Goal: Task Accomplishment & Management: Manage account settings

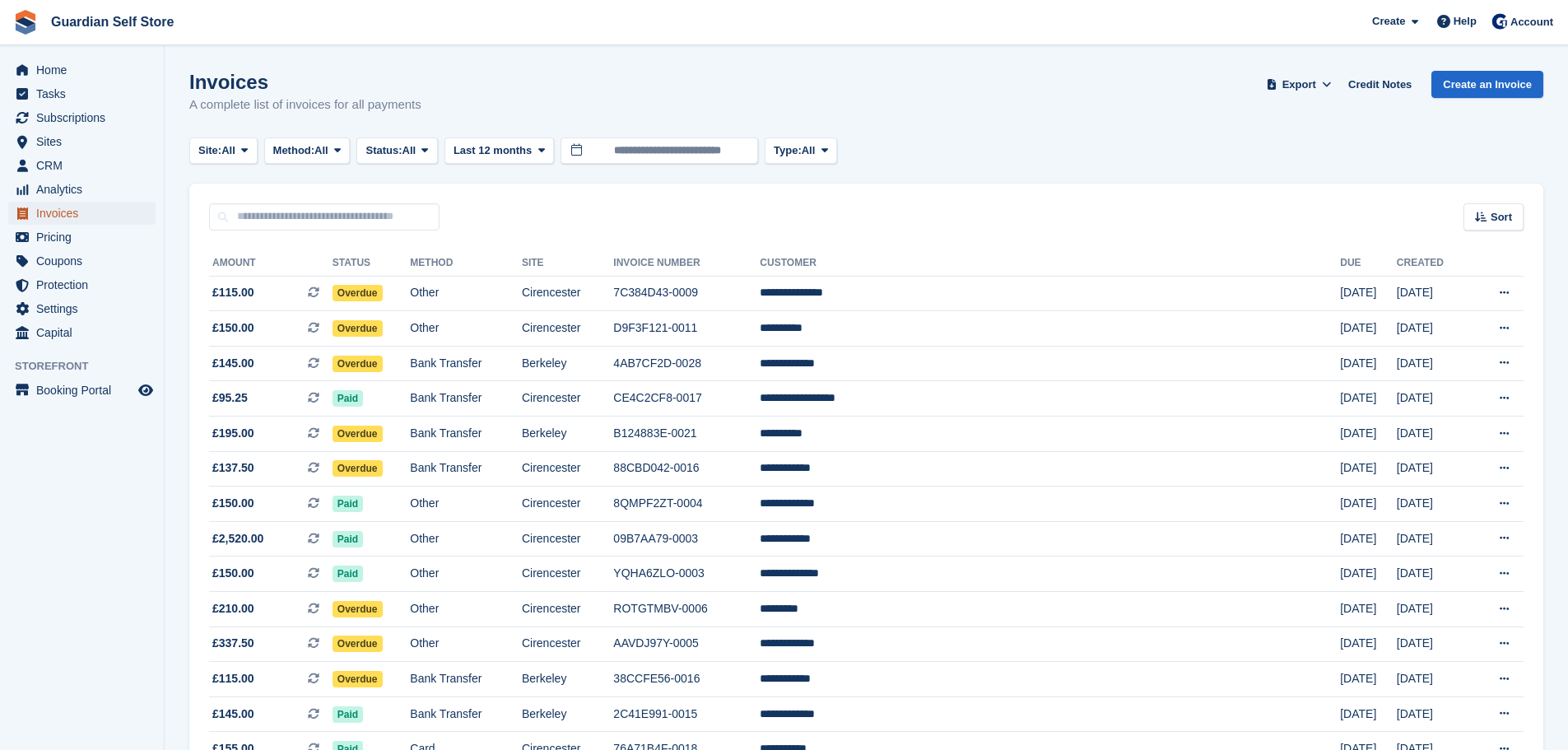
click at [56, 223] on span "Invoices" at bounding box center [86, 213] width 99 height 23
click at [263, 222] on input "text" at bounding box center [325, 217] width 231 height 27
click at [266, 221] on input "text" at bounding box center [325, 217] width 231 height 27
type input "*****"
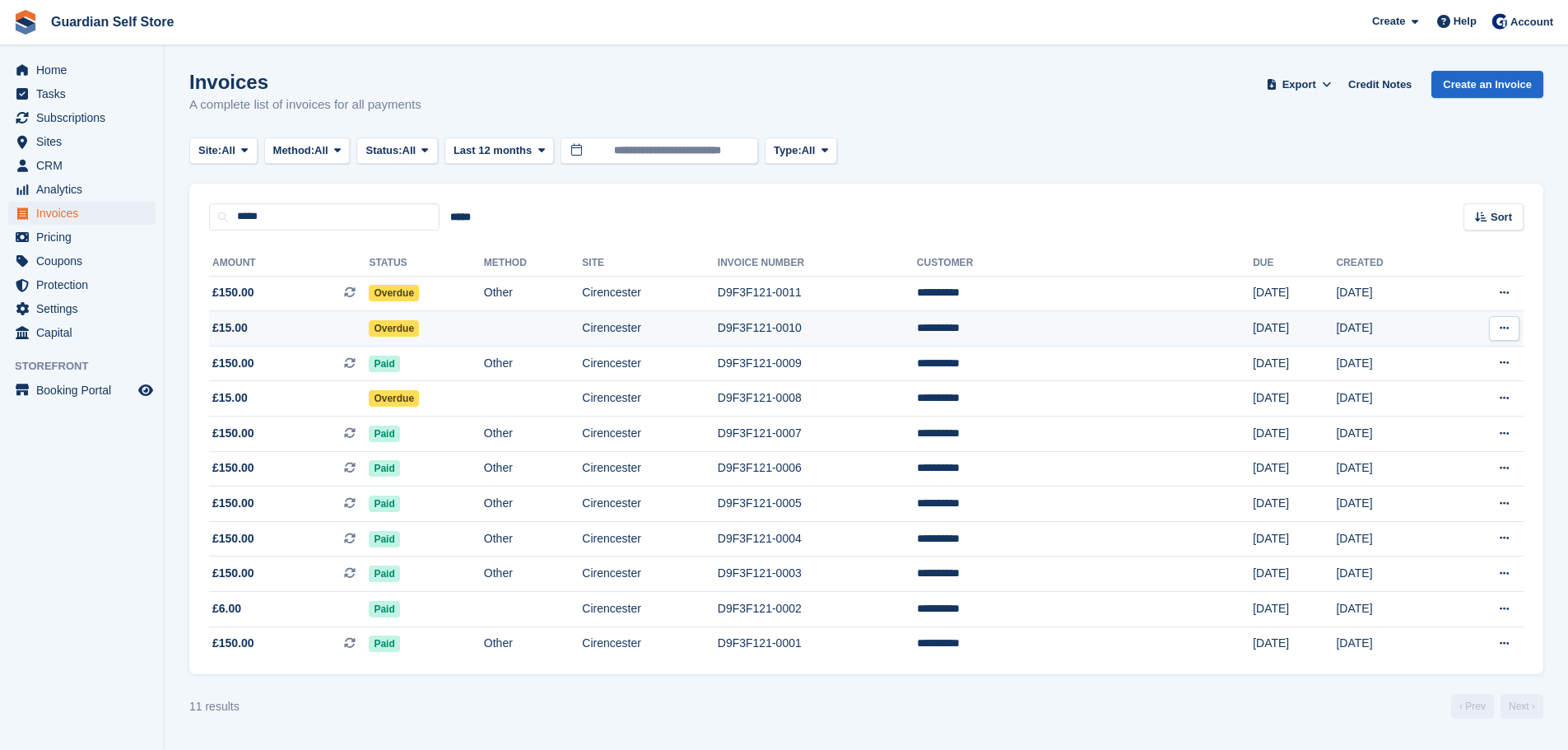
click at [319, 331] on span "£15.00" at bounding box center [289, 327] width 160 height 17
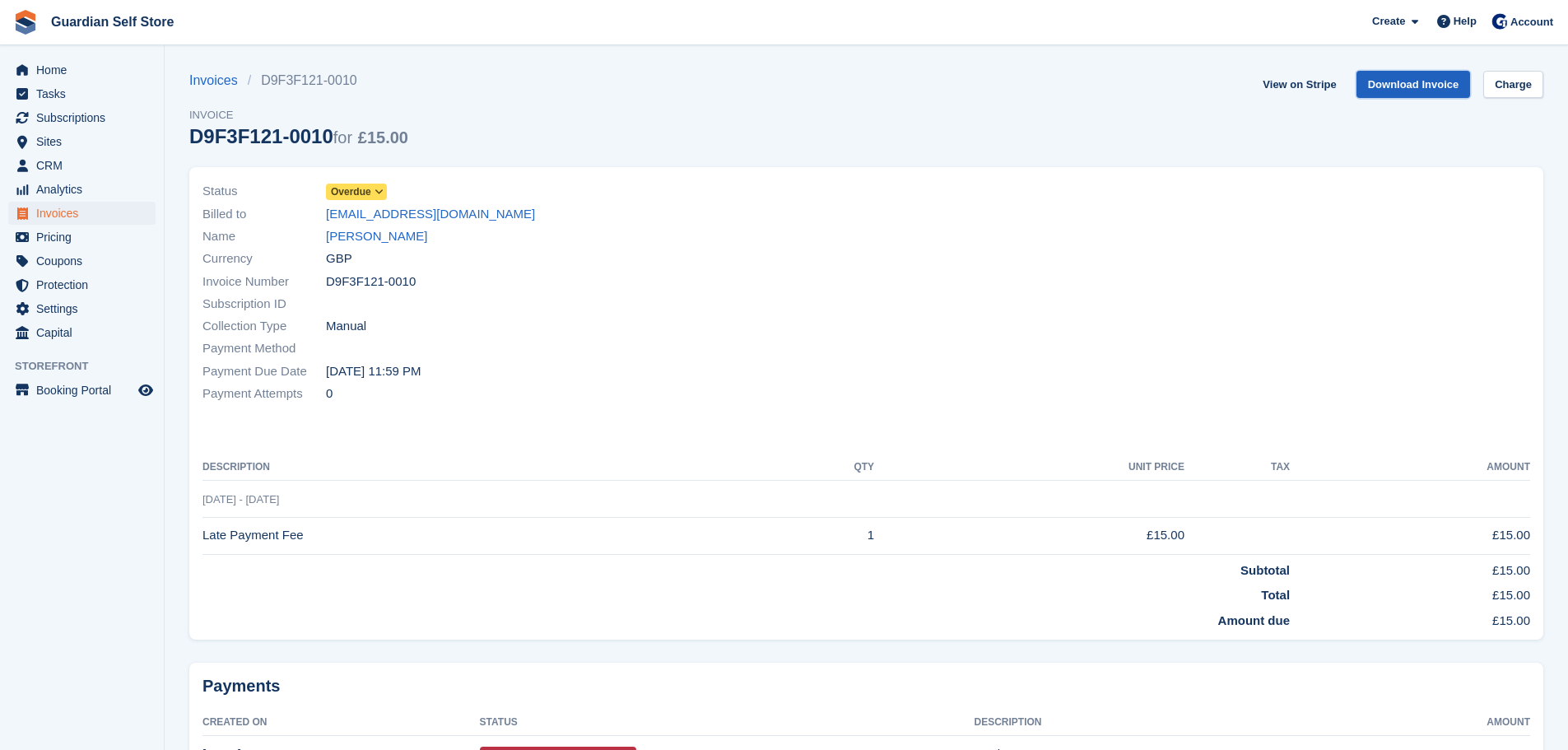
click at [1371, 89] on link "Download Invoice" at bounding box center [1413, 84] width 115 height 27
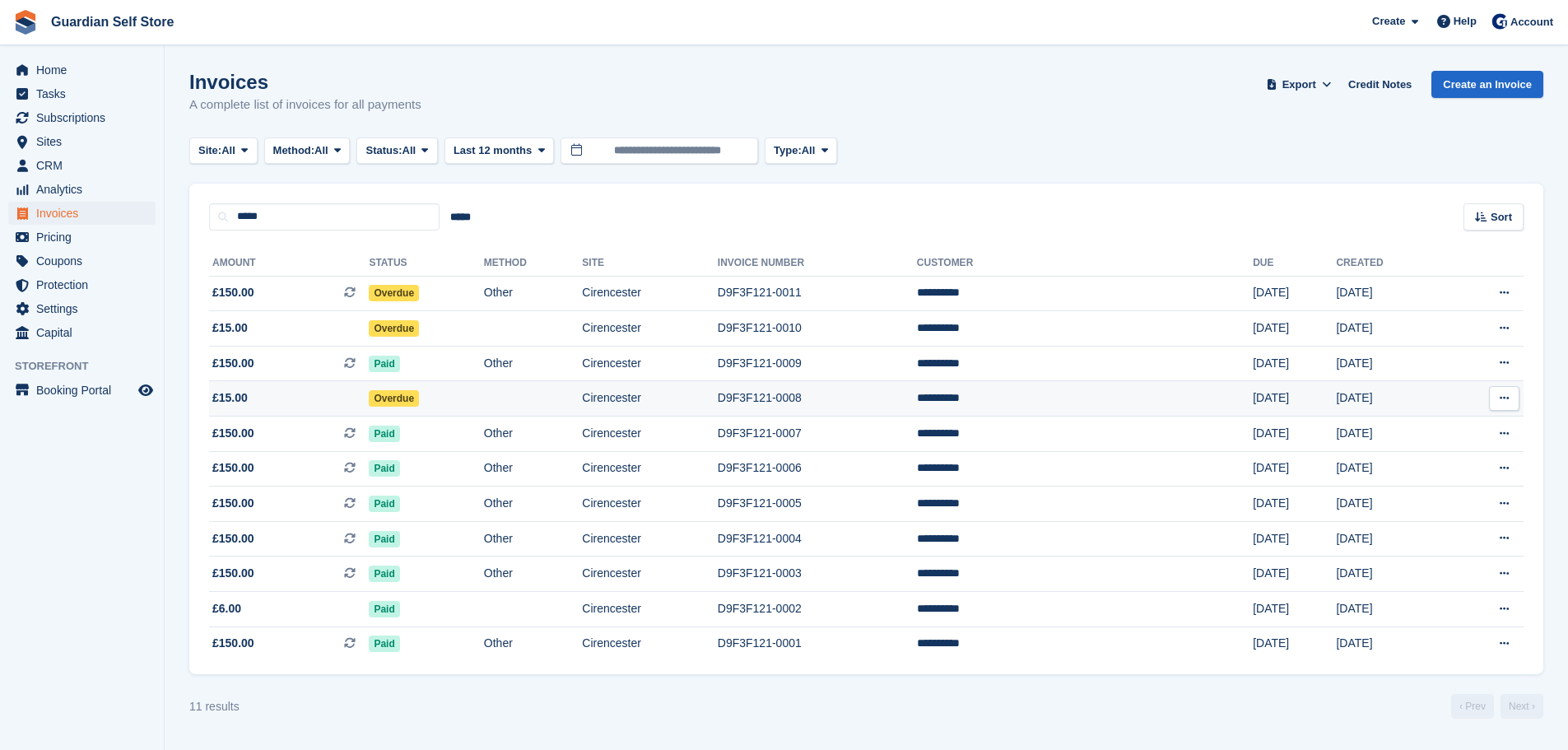
click at [420, 389] on td "Overdue" at bounding box center [425, 398] width 115 height 35
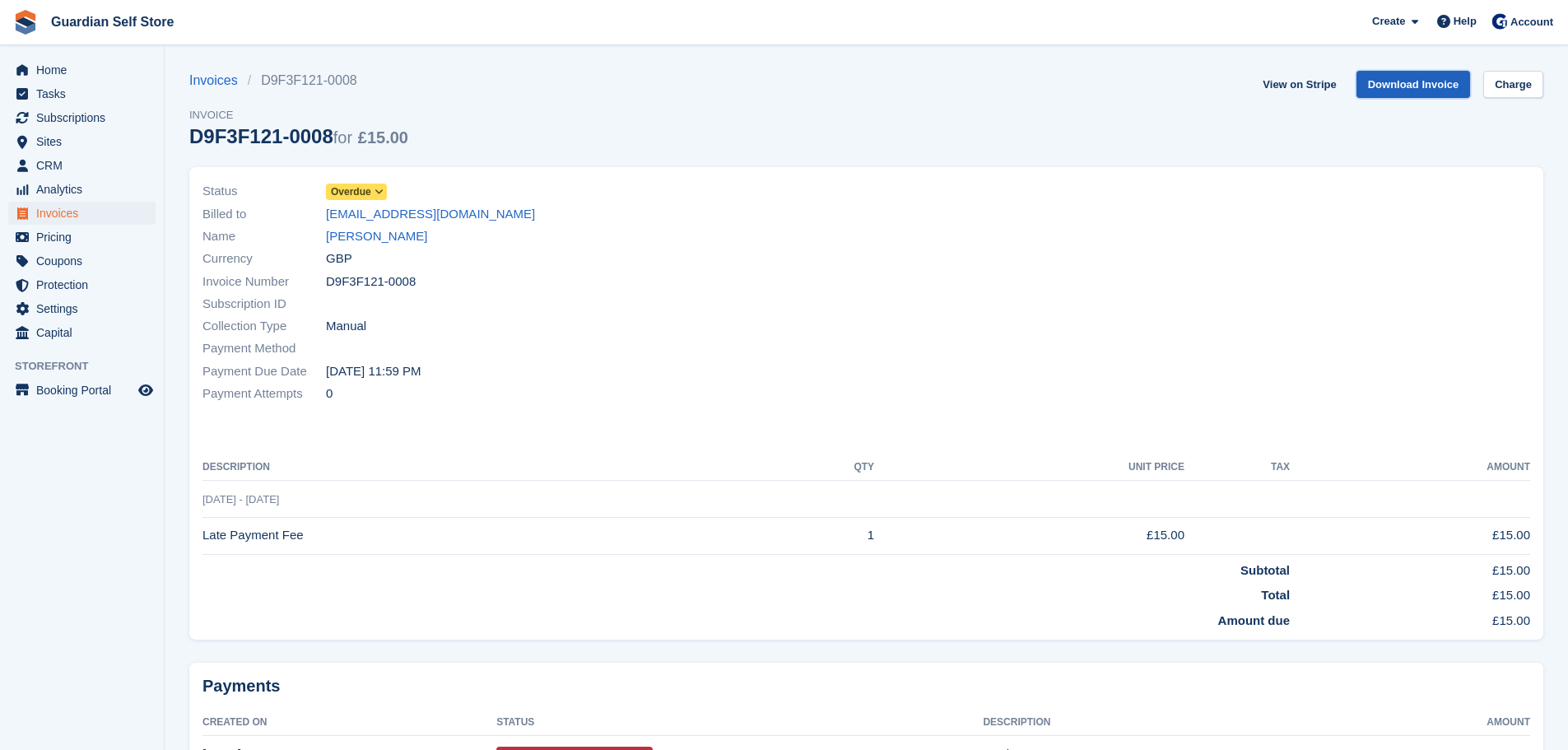
click at [1380, 80] on link "Download Invoice" at bounding box center [1413, 84] width 115 height 27
click at [359, 234] on link "[PERSON_NAME]" at bounding box center [376, 237] width 101 height 19
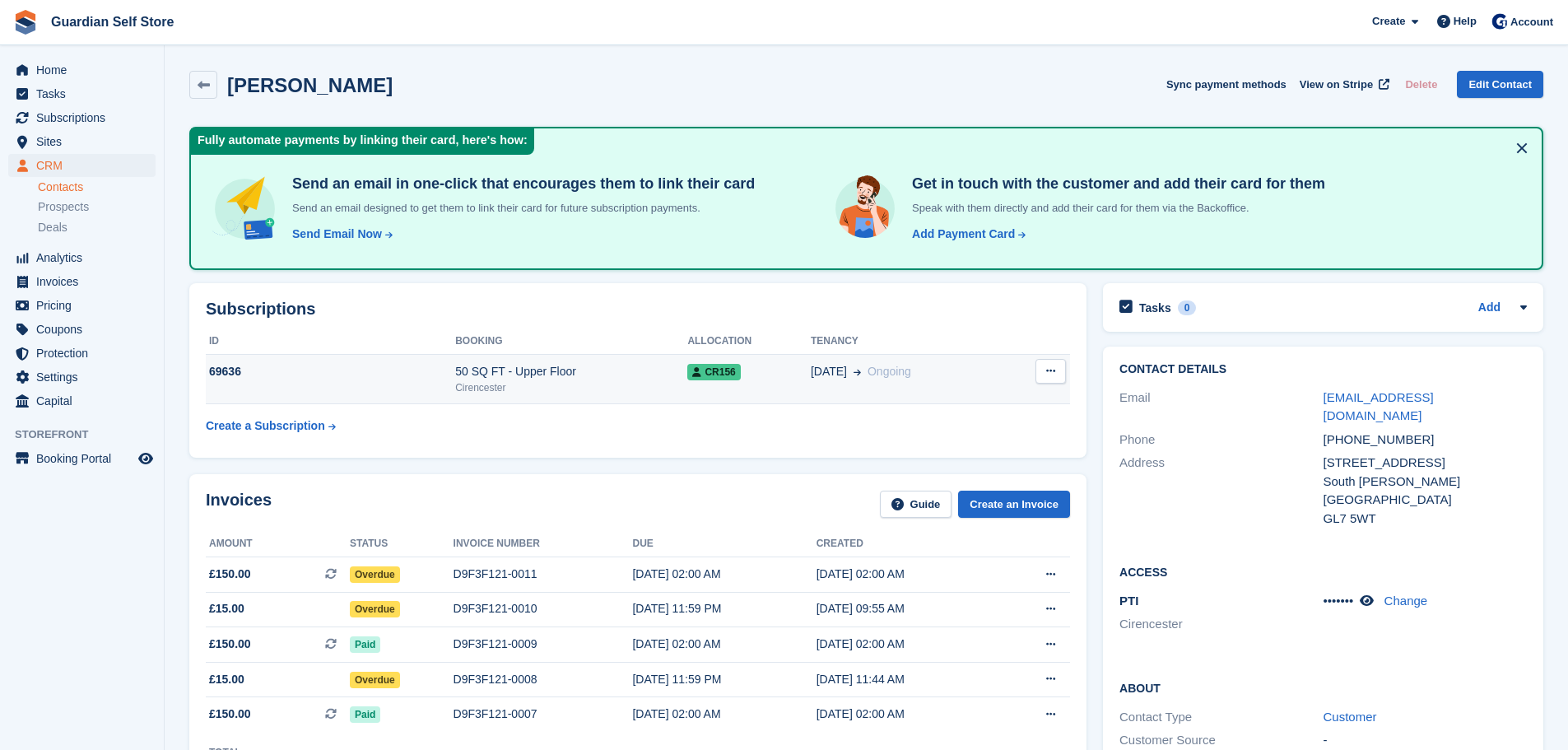
click at [401, 373] on div "69636" at bounding box center [331, 371] width 250 height 17
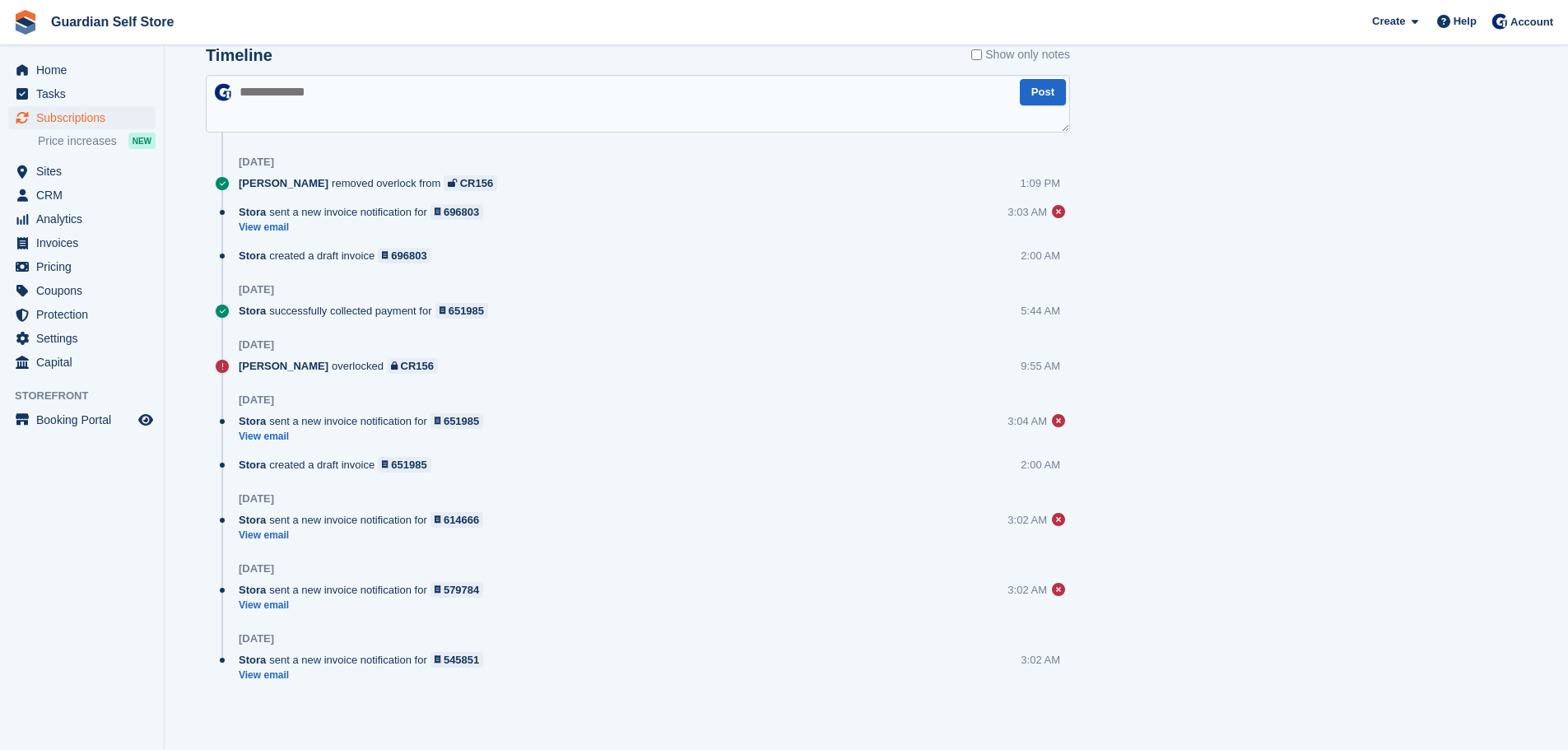
scroll to position [1003, 0]
click at [80, 68] on span "Home" at bounding box center [86, 70] width 99 height 23
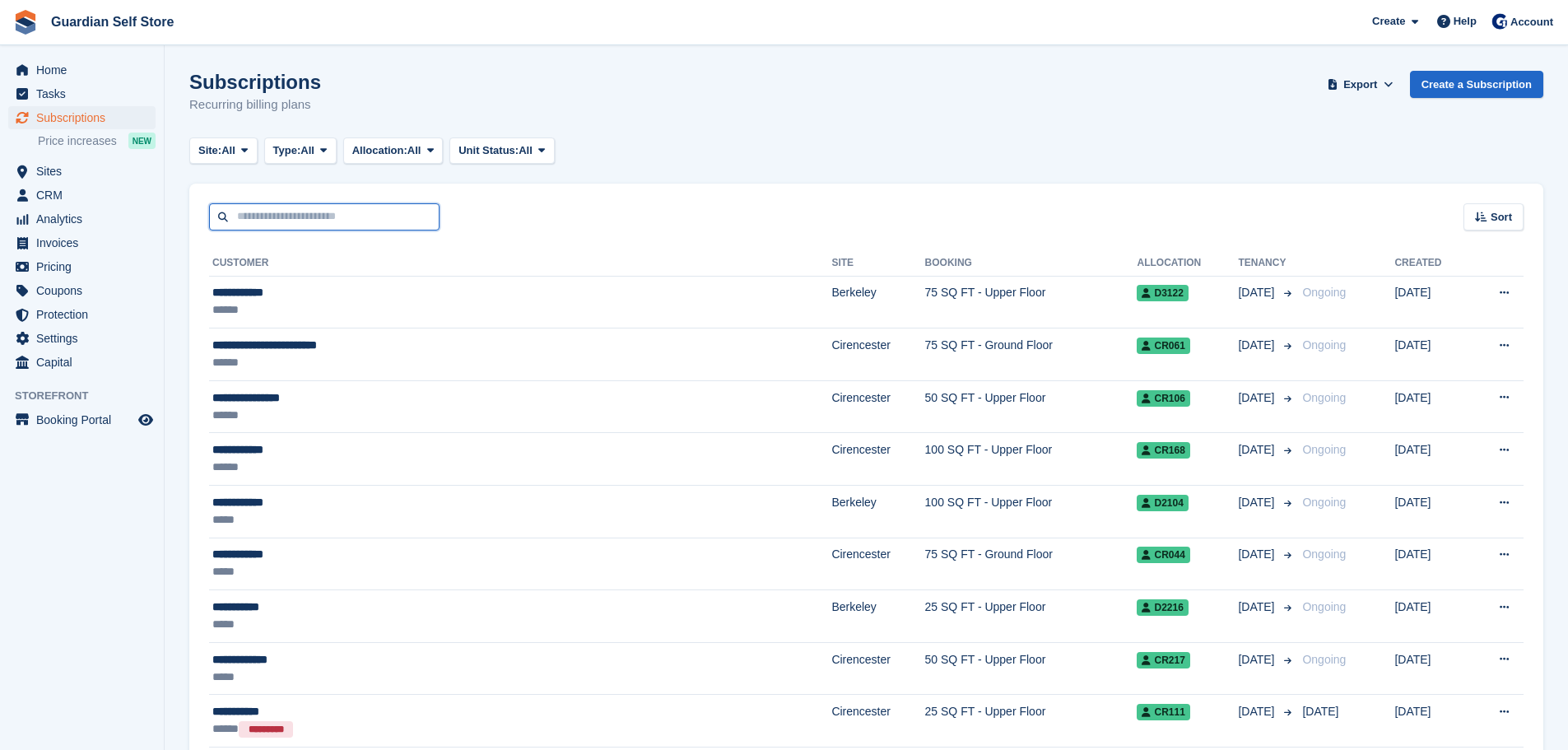
click at [293, 218] on input "text" at bounding box center [325, 217] width 231 height 27
type input "*****"
